Goal: Task Accomplishment & Management: Complete application form

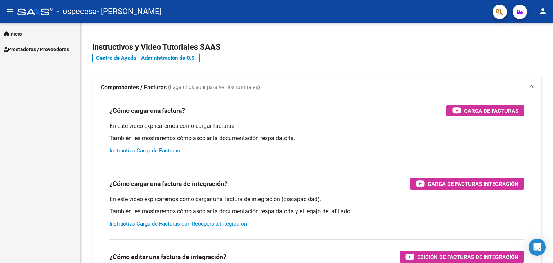
click at [44, 49] on span "Prestadores / Proveedores" at bounding box center [37, 49] width 66 height 8
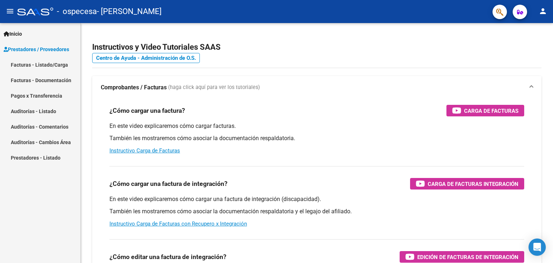
click at [51, 71] on link "Facturas - Listado/Carga" at bounding box center [40, 64] width 80 height 15
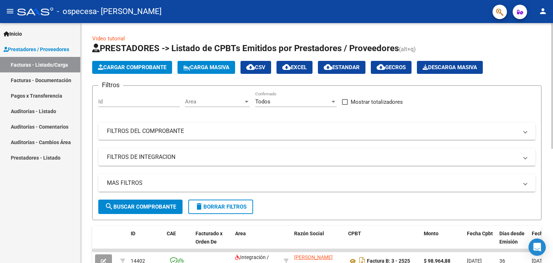
click at [121, 67] on span "Cargar Comprobante" at bounding box center [132, 67] width 68 height 6
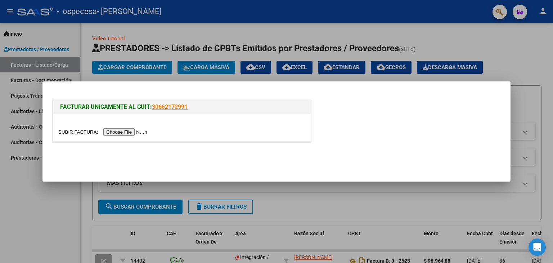
click at [124, 131] on input "file" at bounding box center [103, 132] width 91 height 8
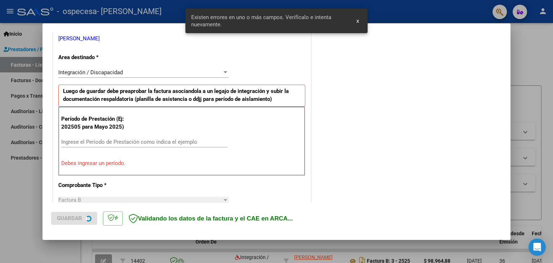
scroll to position [151, 0]
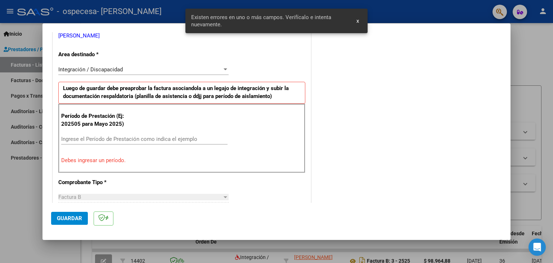
click at [148, 136] on input "Ingrese el Período de Prestación como indica el ejemplo" at bounding box center [144, 139] width 166 height 6
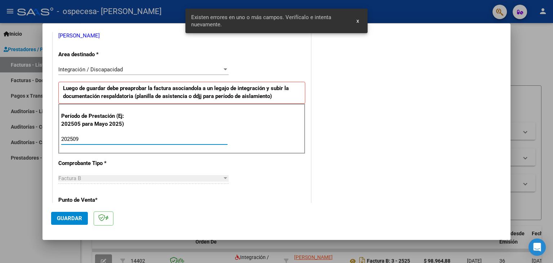
type input "202509"
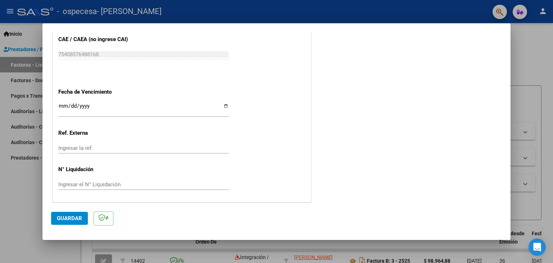
scroll to position [0, 0]
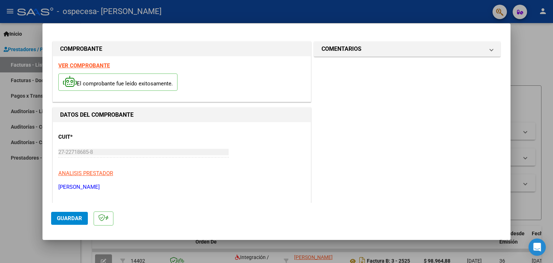
click at [77, 214] on button "Guardar" at bounding box center [69, 218] width 37 height 13
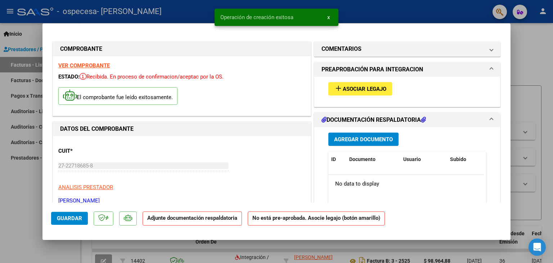
click at [362, 90] on span "Asociar Legajo" at bounding box center [365, 89] width 44 height 6
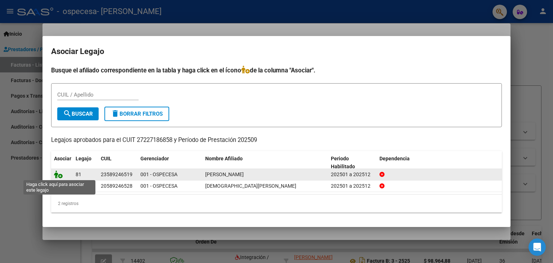
click at [55, 175] on icon at bounding box center [58, 174] width 9 height 8
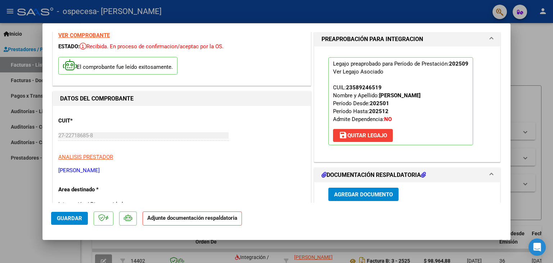
scroll to position [72, 0]
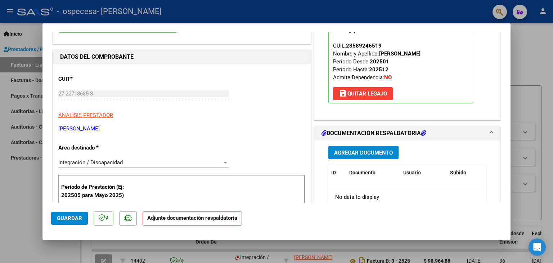
click at [384, 150] on span "Agregar Documento" at bounding box center [363, 152] width 59 height 6
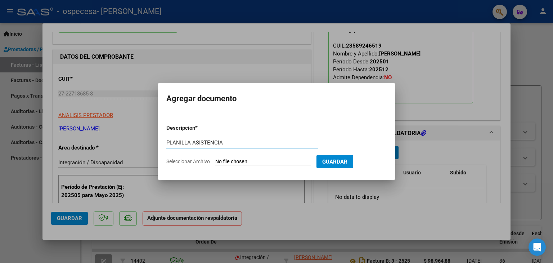
type input "PLANILLA ASISTENCIA"
click at [309, 162] on input "Seleccionar Archivo" at bounding box center [262, 161] width 95 height 7
type input "C:\fakepath\[PERSON_NAME].pdf"
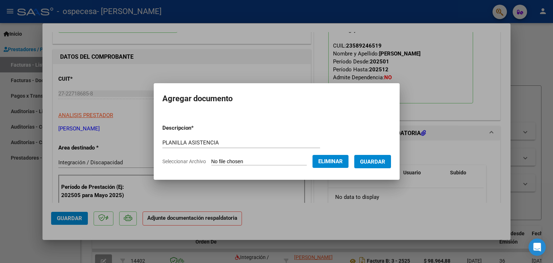
click at [385, 162] on span "Guardar" at bounding box center [372, 161] width 25 height 6
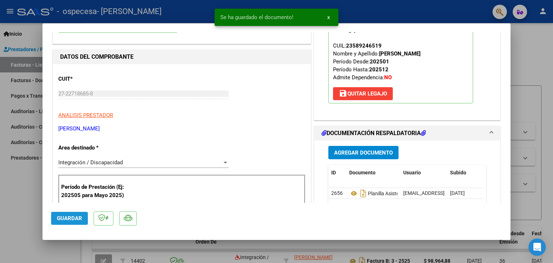
click at [70, 219] on span "Guardar" at bounding box center [69, 218] width 25 height 6
click at [20, 205] on div at bounding box center [276, 131] width 553 height 263
type input "$ 0,00"
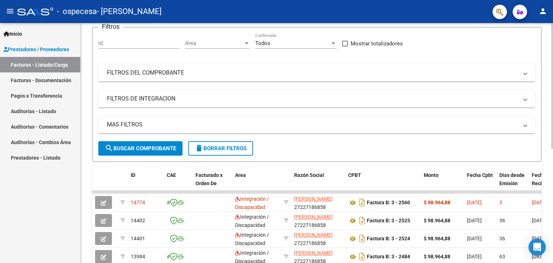
scroll to position [36, 0]
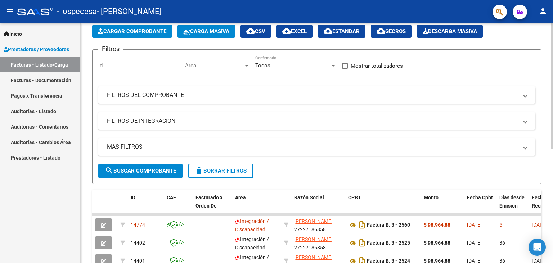
click at [147, 32] on span "Cargar Comprobante" at bounding box center [132, 31] width 68 height 6
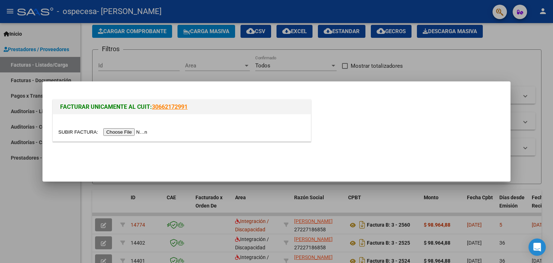
click at [127, 133] on input "file" at bounding box center [103, 132] width 91 height 8
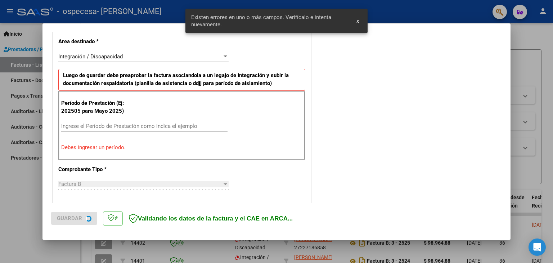
scroll to position [165, 0]
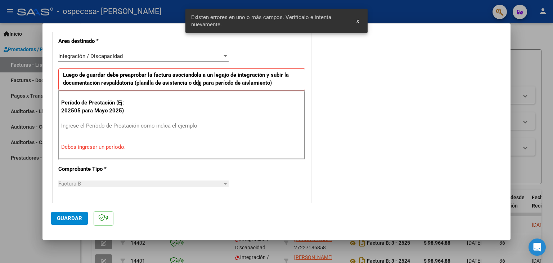
click at [131, 125] on input "Ingrese el Período de Prestación como indica el ejemplo" at bounding box center [144, 125] width 166 height 6
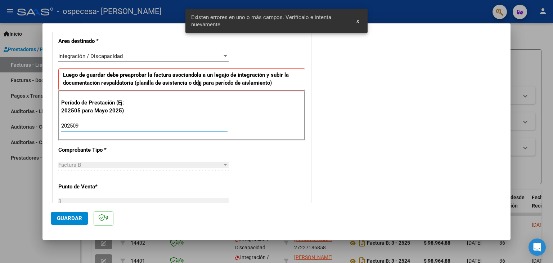
type input "202509"
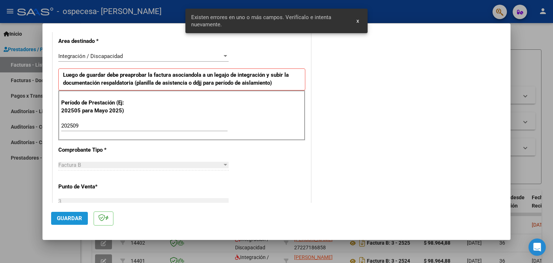
click at [76, 216] on span "Guardar" at bounding box center [69, 218] width 25 height 6
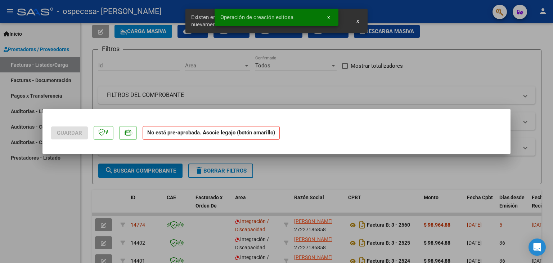
scroll to position [0, 0]
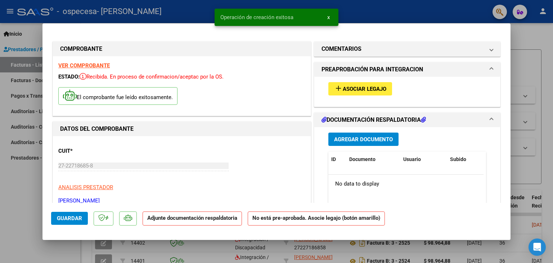
click at [366, 91] on span "Asociar Legajo" at bounding box center [365, 89] width 44 height 6
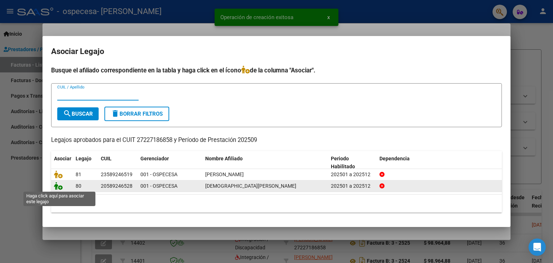
click at [60, 187] on icon at bounding box center [58, 186] width 9 height 8
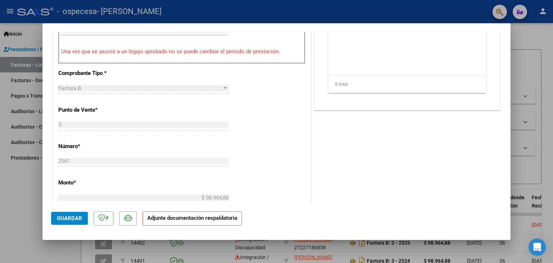
scroll to position [144, 0]
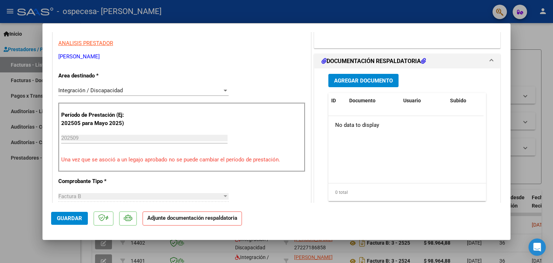
click at [369, 81] on span "Agregar Documento" at bounding box center [363, 80] width 59 height 6
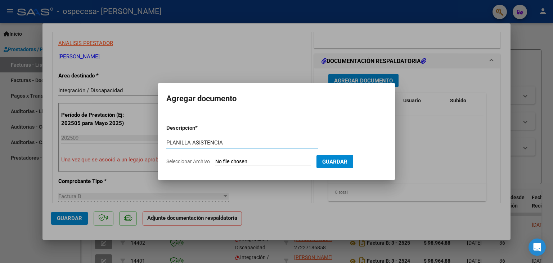
type input "PLANILLA ASISTENCIA"
click at [258, 161] on input "Seleccionar Archivo" at bounding box center [262, 161] width 95 height 7
type input "C:\fakepath\[PERSON_NAME] SEPT.pdf"
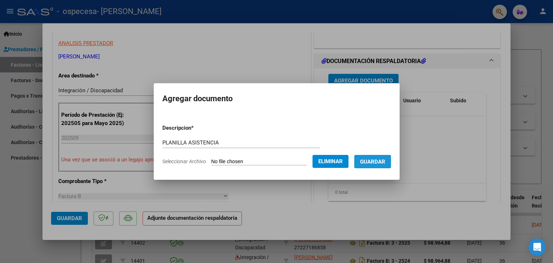
click at [380, 165] on button "Guardar" at bounding box center [372, 161] width 37 height 13
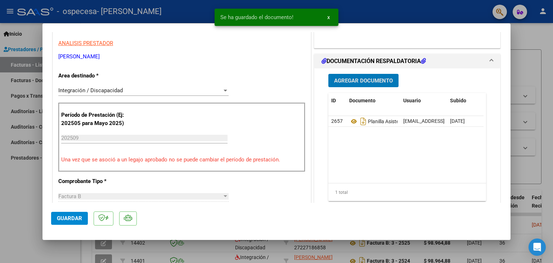
click at [77, 218] on span "Guardar" at bounding box center [69, 218] width 25 height 6
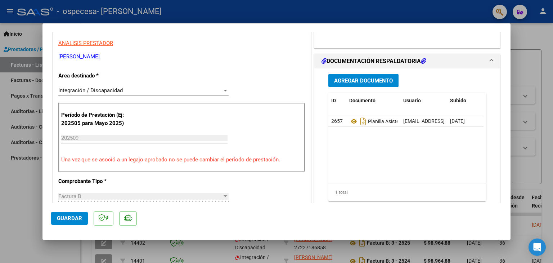
click at [33, 210] on div at bounding box center [276, 131] width 553 height 263
type input "$ 0,00"
